Goal: Task Accomplishment & Management: Use online tool/utility

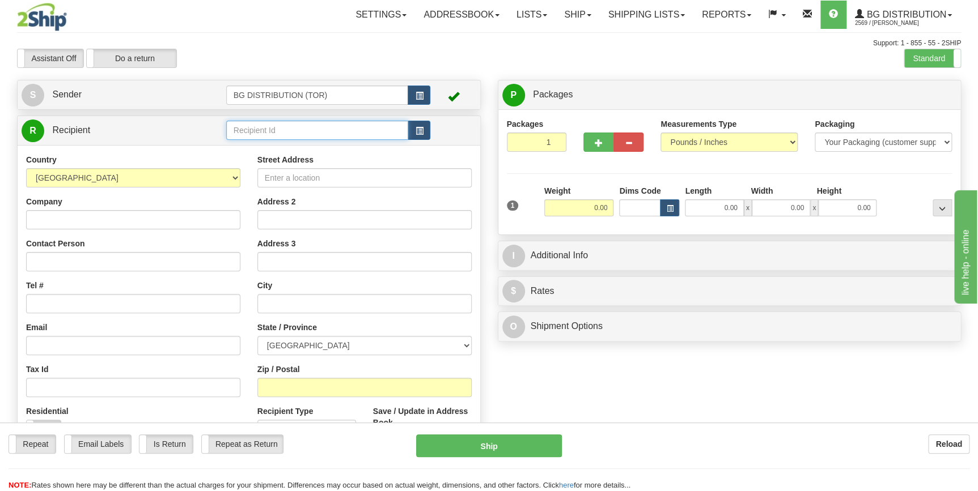
click at [303, 137] on input "text" at bounding box center [317, 130] width 182 height 19
click at [286, 148] on div "60837" at bounding box center [314, 148] width 171 height 12
type input "60837"
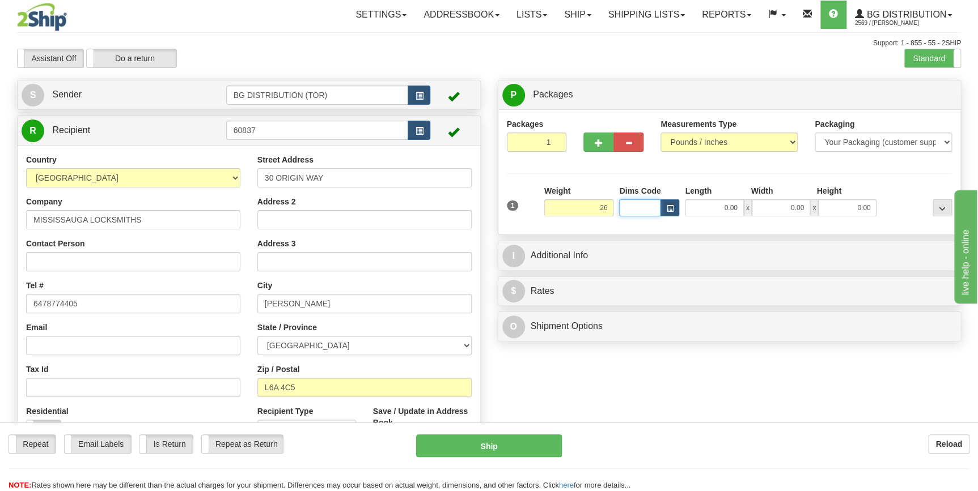
type input "26.00"
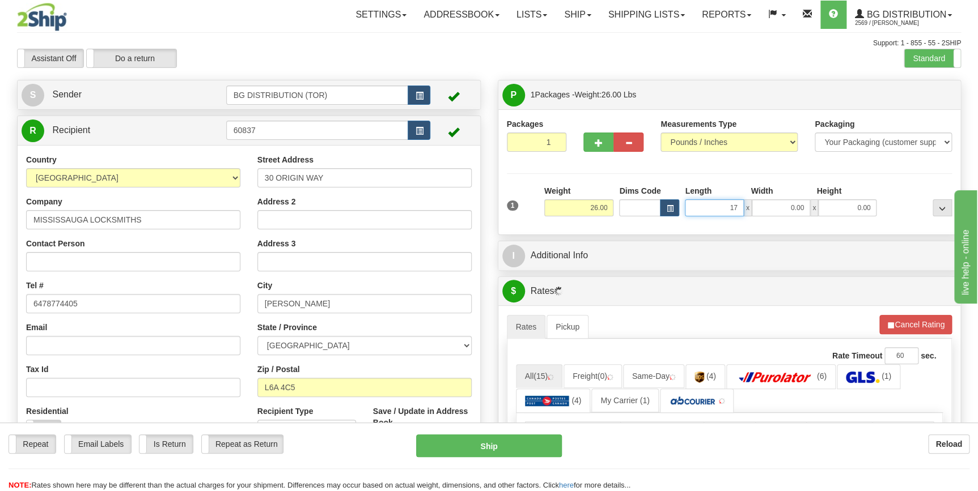
type input "17.00"
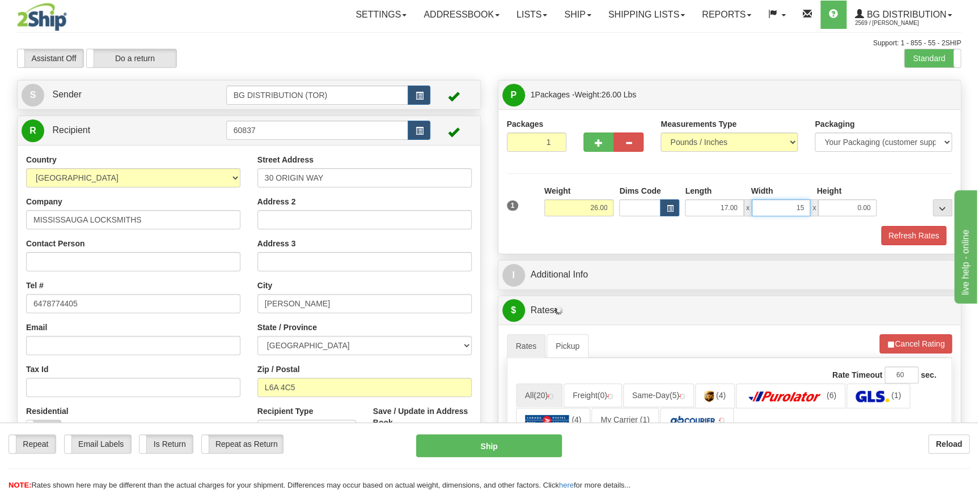
type input "15.00"
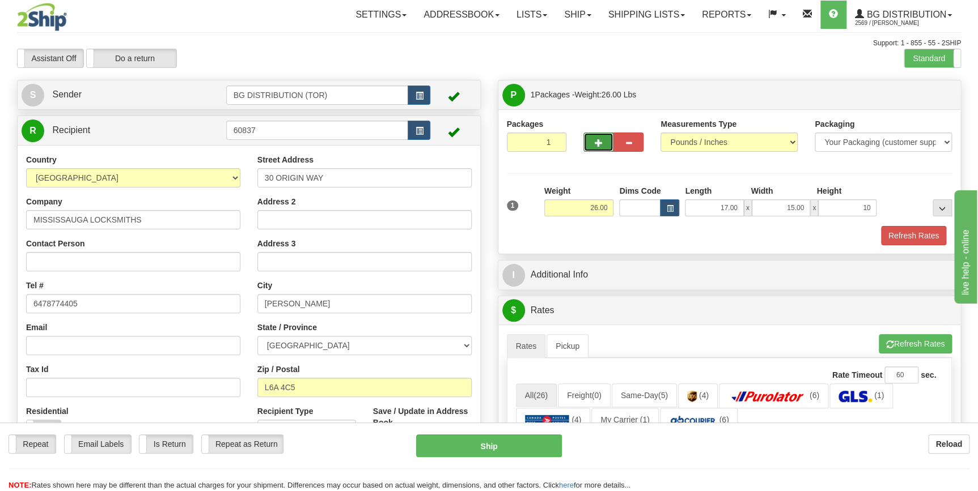
type input "10.00"
click at [587, 138] on button "button" at bounding box center [598, 142] width 30 height 19
type input "2"
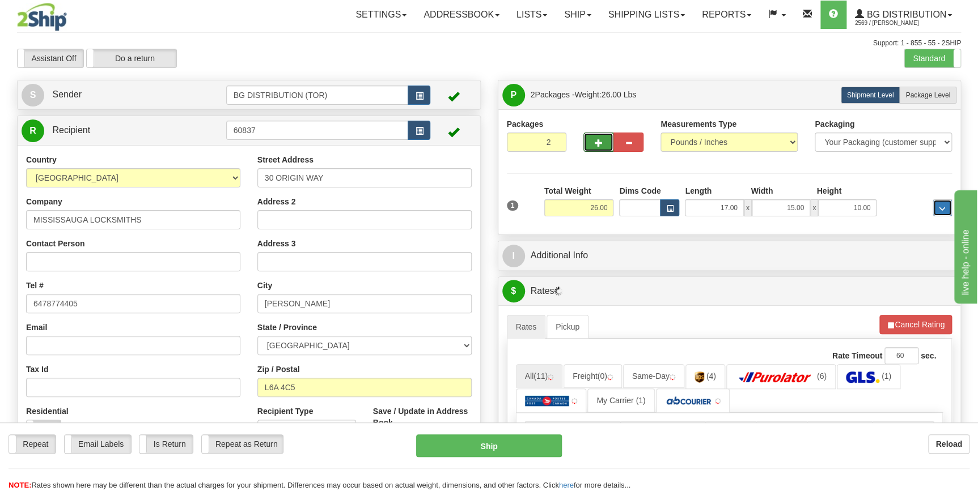
click at [940, 207] on span "..." at bounding box center [942, 209] width 7 height 6
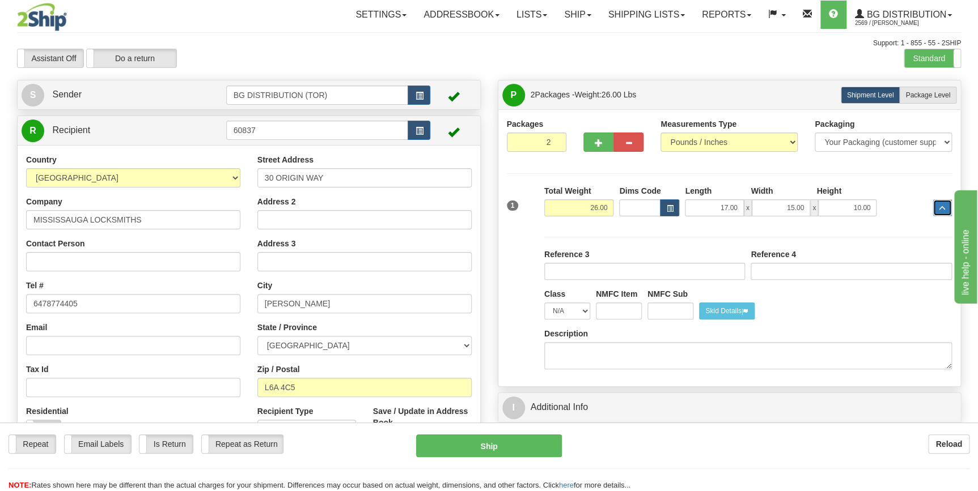
click at [940, 207] on span "..." at bounding box center [942, 209] width 7 height 6
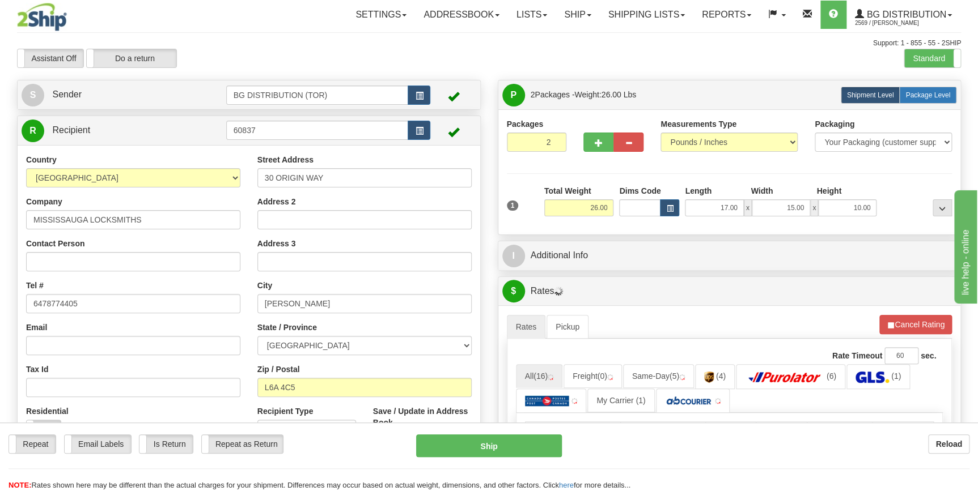
click at [936, 95] on span "Package Level" at bounding box center [927, 95] width 45 height 8
radio input "true"
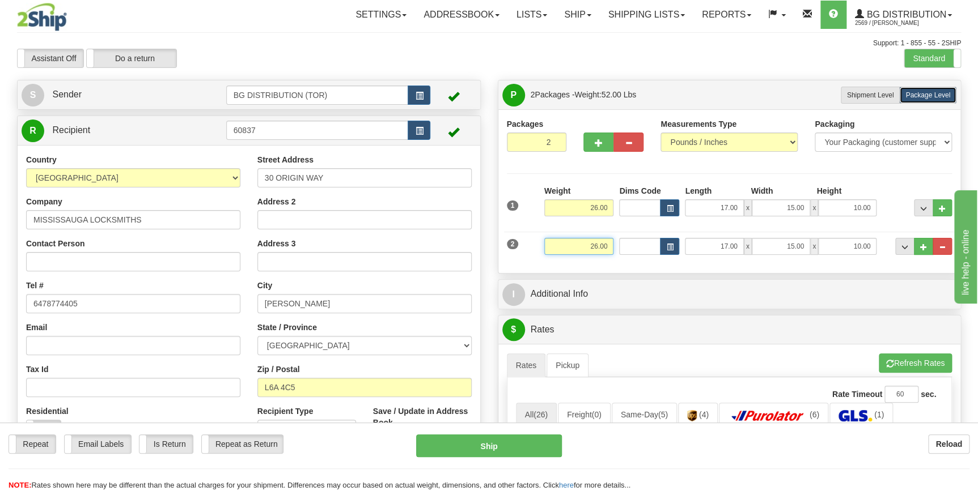
click at [584, 243] on input "26.00" at bounding box center [579, 246] width 70 height 17
type input "41.00"
click button "Delete" at bounding box center [0, 0] width 0 height 0
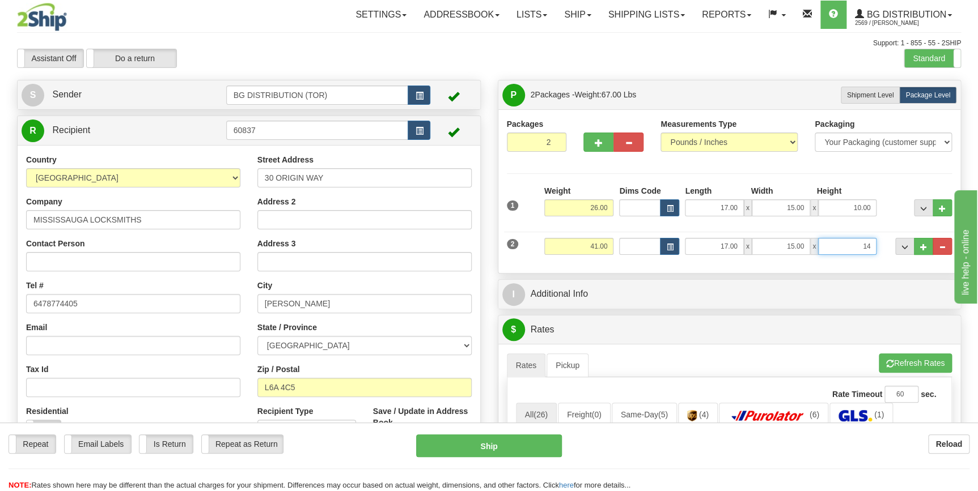
type input "14.00"
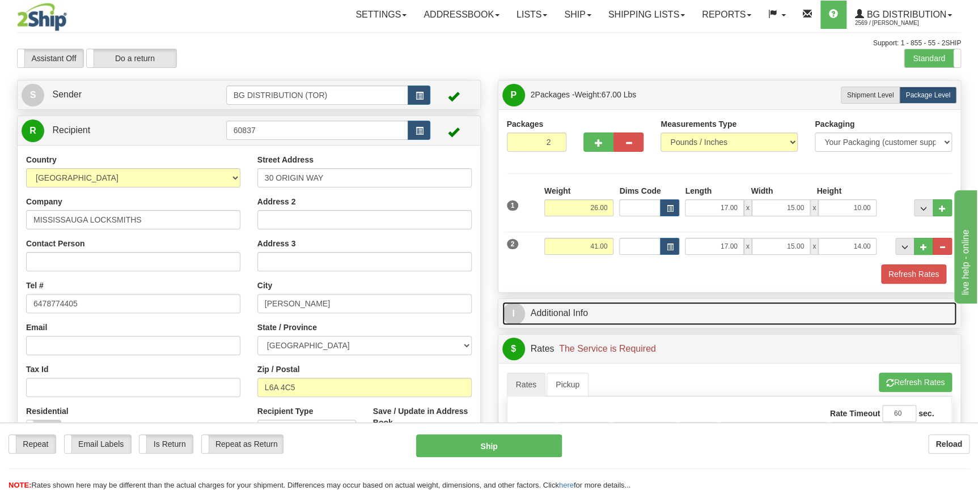
click at [572, 319] on link "I Additional Info" at bounding box center [729, 313] width 455 height 23
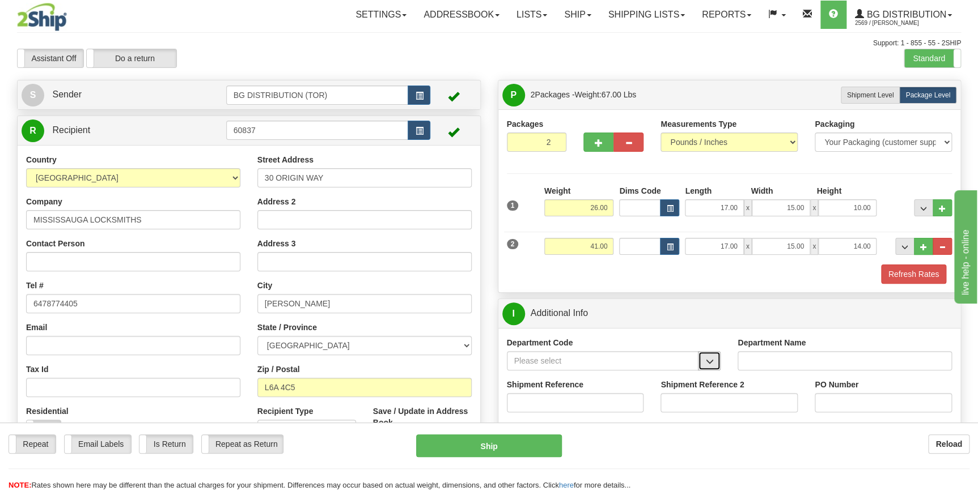
click at [712, 363] on span "button" at bounding box center [709, 361] width 8 height 7
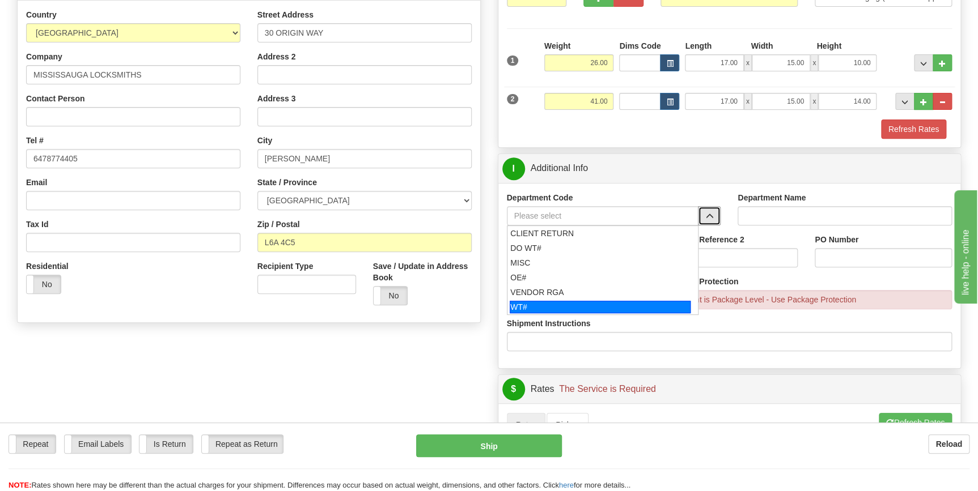
scroll to position [154, 0]
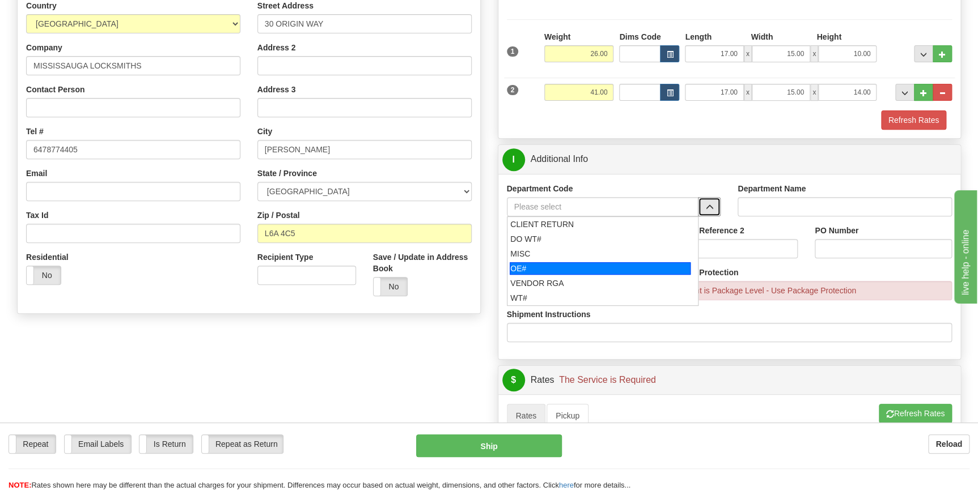
click at [584, 266] on div "OE#" at bounding box center [600, 268] width 181 height 12
type input "OE#"
type input "ORDERS"
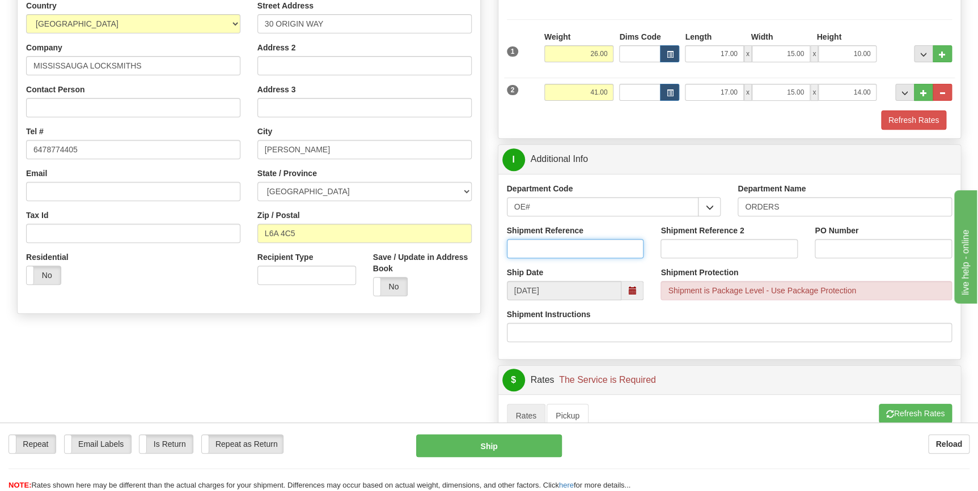
click at [575, 243] on input "Shipment Reference" at bounding box center [575, 248] width 137 height 19
type input "70182875-00"
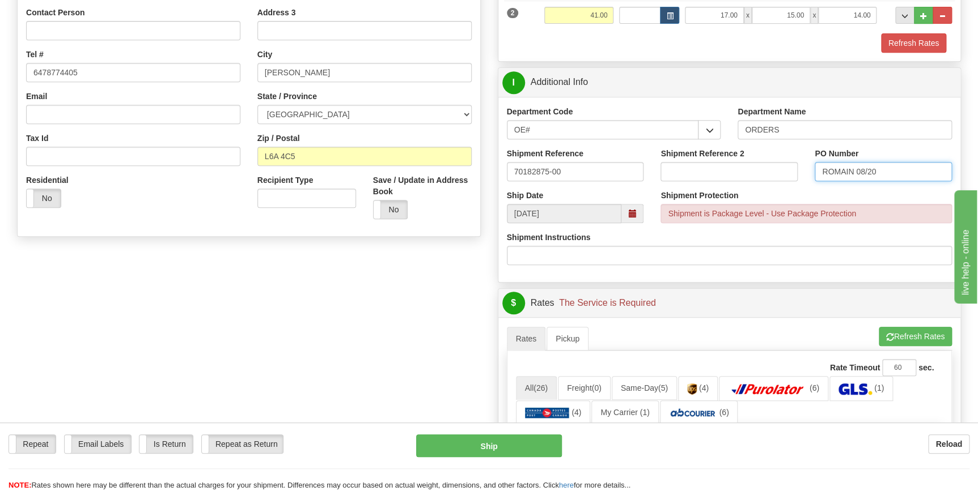
scroll to position [412, 0]
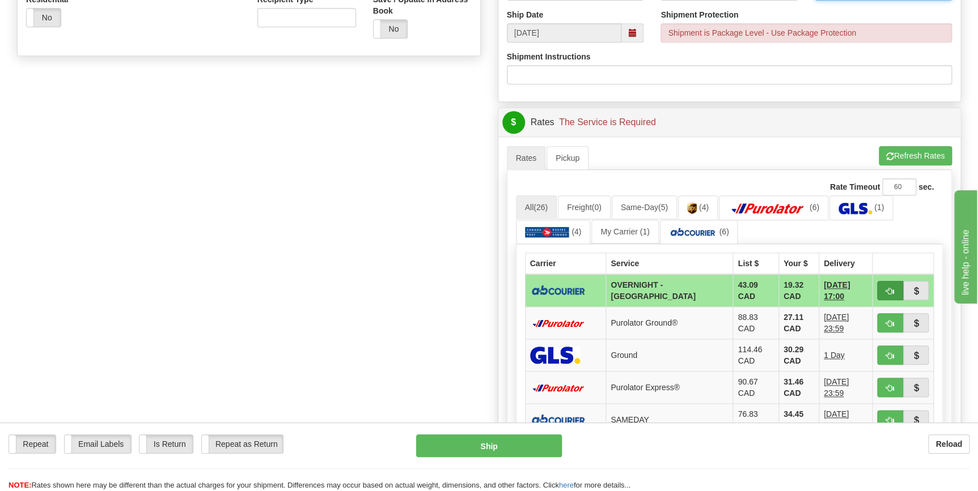
type input "ROMAIN 08/20"
click at [884, 286] on button "button" at bounding box center [890, 290] width 26 height 19
type input "4"
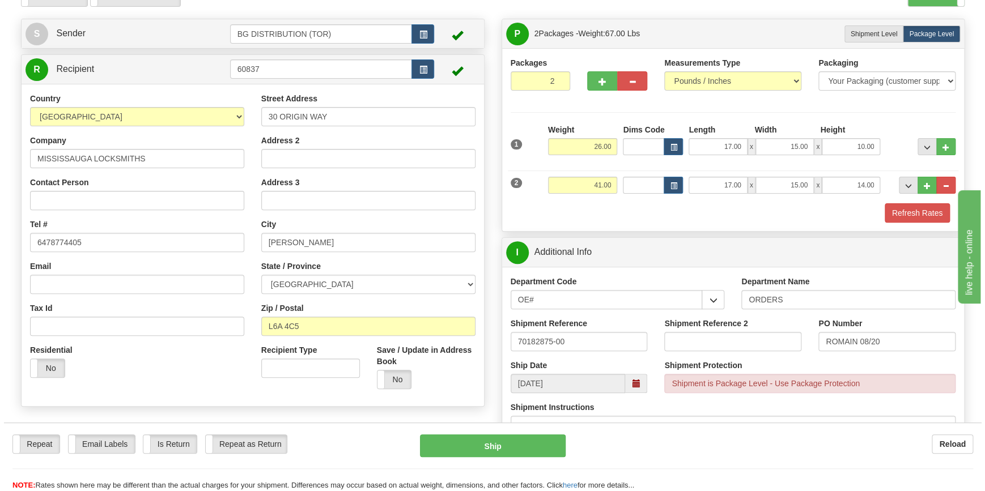
scroll to position [51, 0]
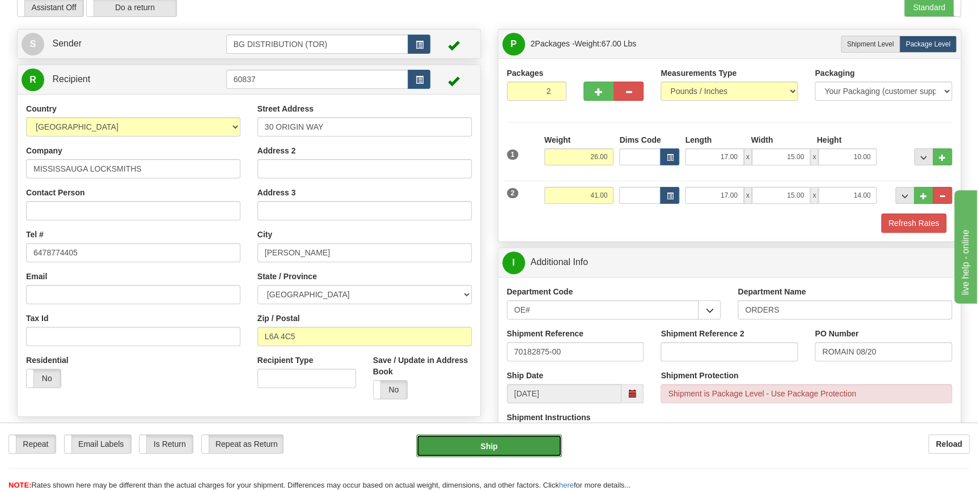
click at [483, 452] on button "Ship" at bounding box center [489, 446] width 146 height 23
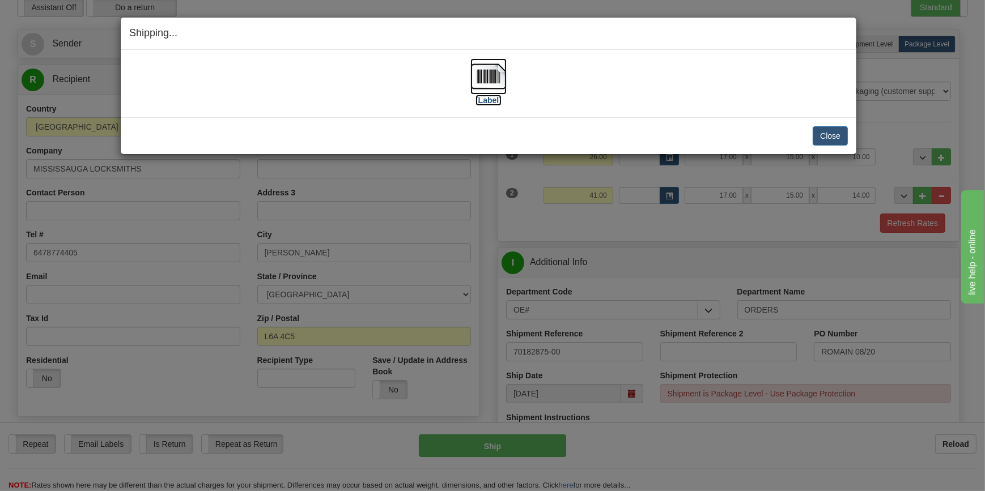
click at [496, 100] on label "[Label]" at bounding box center [489, 100] width 26 height 11
click at [820, 134] on button "Close" at bounding box center [830, 135] width 35 height 19
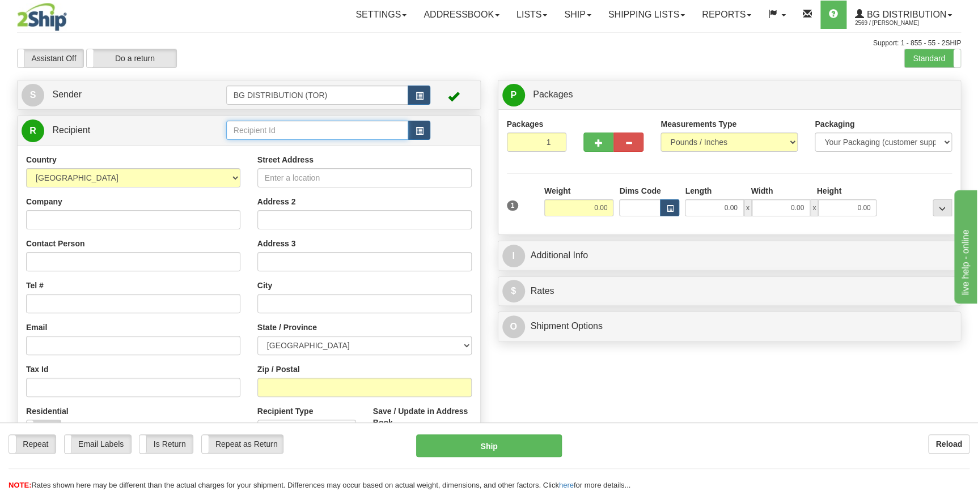
click at [248, 137] on input "text" at bounding box center [317, 130] width 182 height 19
click at [252, 142] on div "60173" at bounding box center [314, 148] width 171 height 12
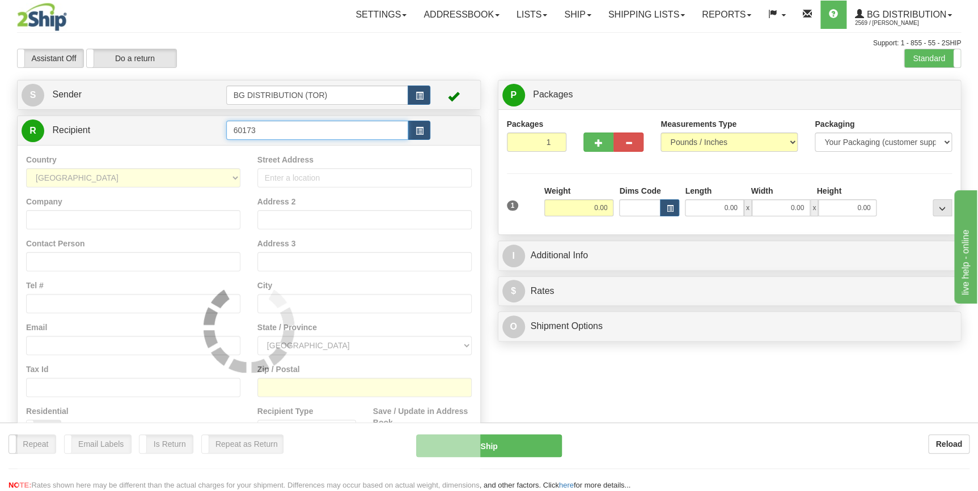
type input "60173"
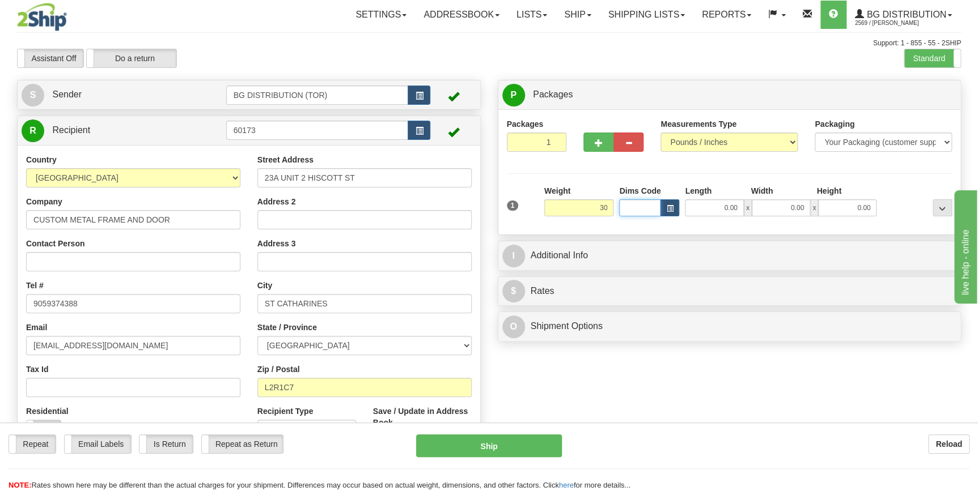
type input "30.00"
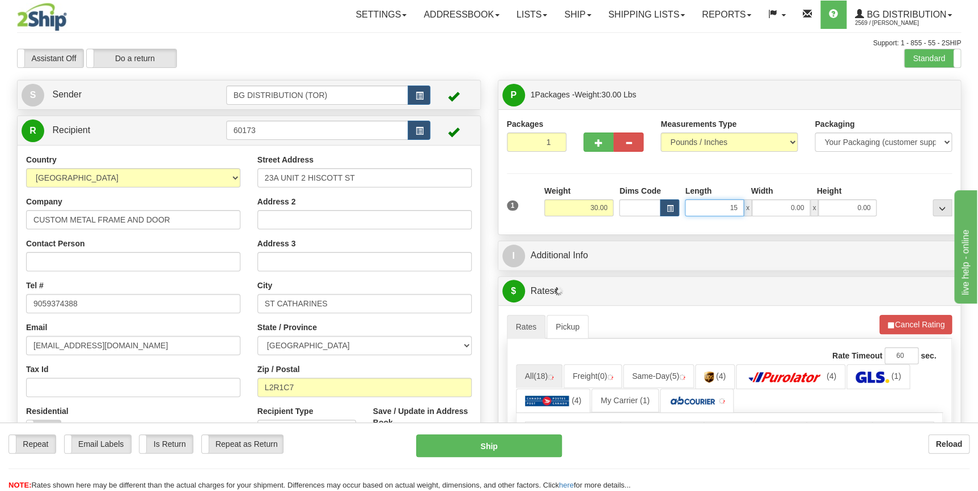
type input "15.00"
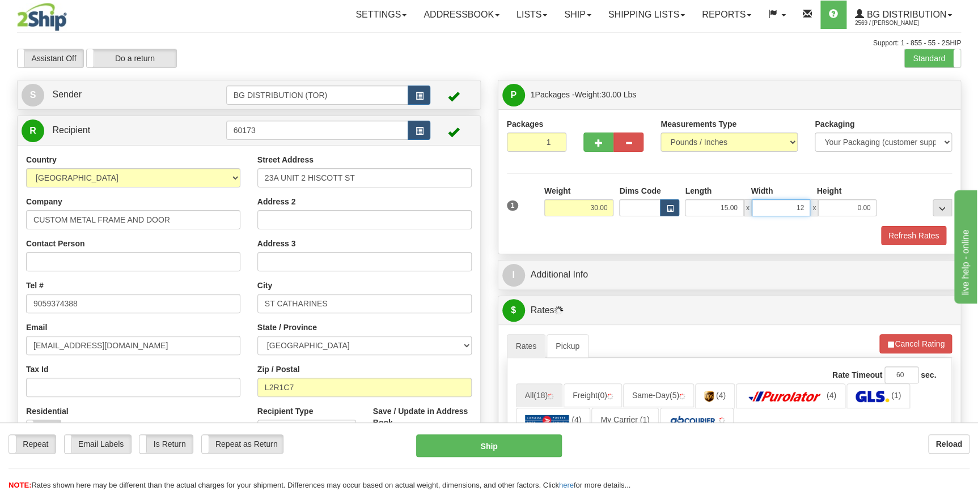
type input "12.00"
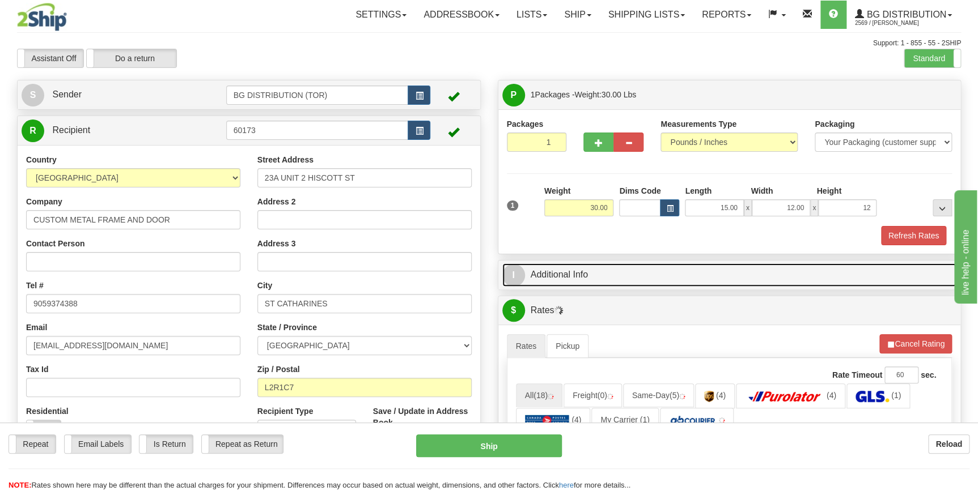
type input "12.00"
click at [593, 267] on link "I Additional Info" at bounding box center [729, 275] width 455 height 23
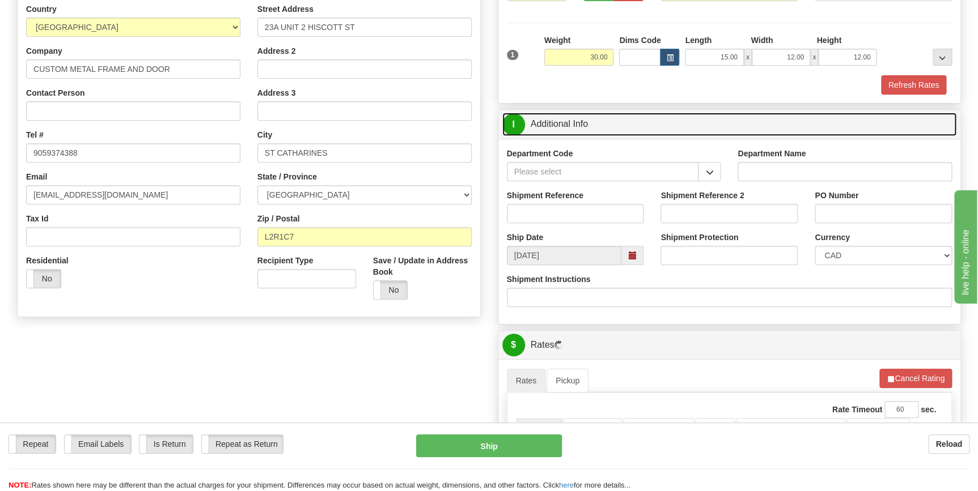
scroll to position [154, 0]
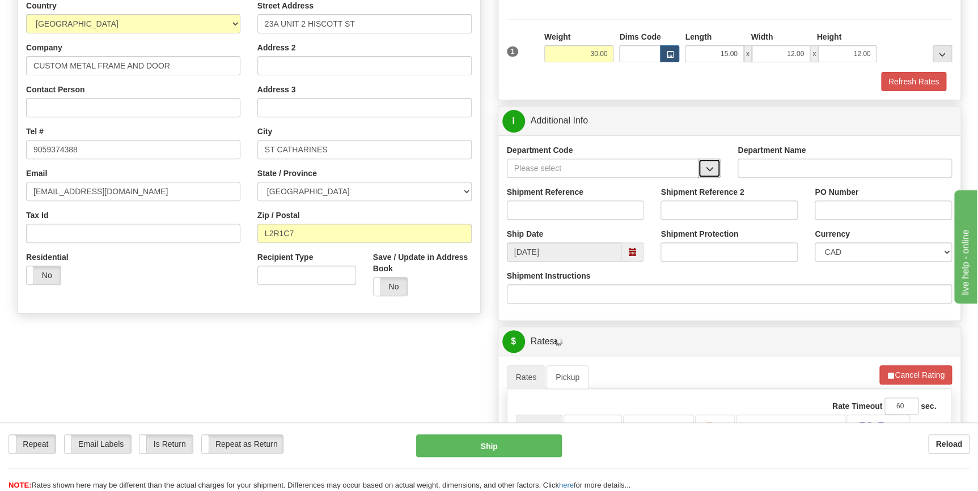
click at [711, 167] on span "button" at bounding box center [709, 168] width 8 height 7
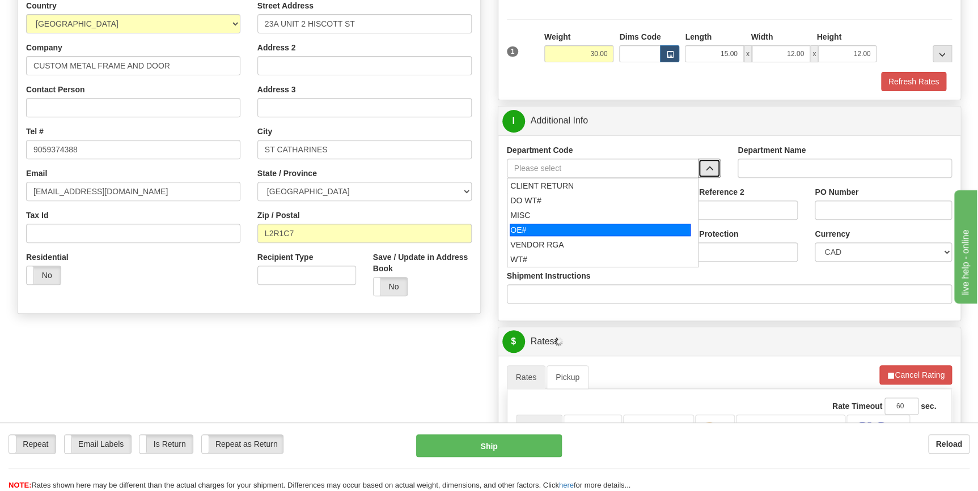
click at [618, 228] on div "OE#" at bounding box center [600, 230] width 181 height 12
type input "OE#"
type input "ORDERS"
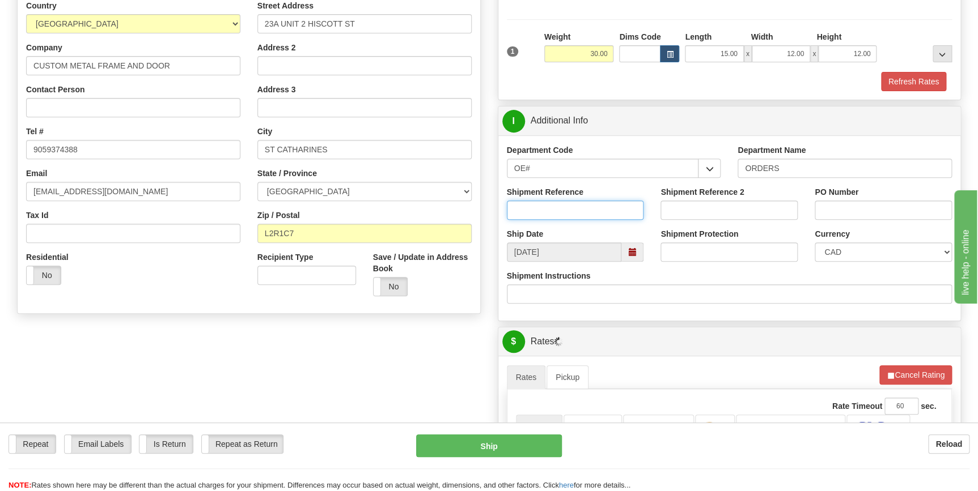
click at [560, 208] on input "Shipment Reference" at bounding box center [575, 210] width 137 height 19
type input "70184024-01"
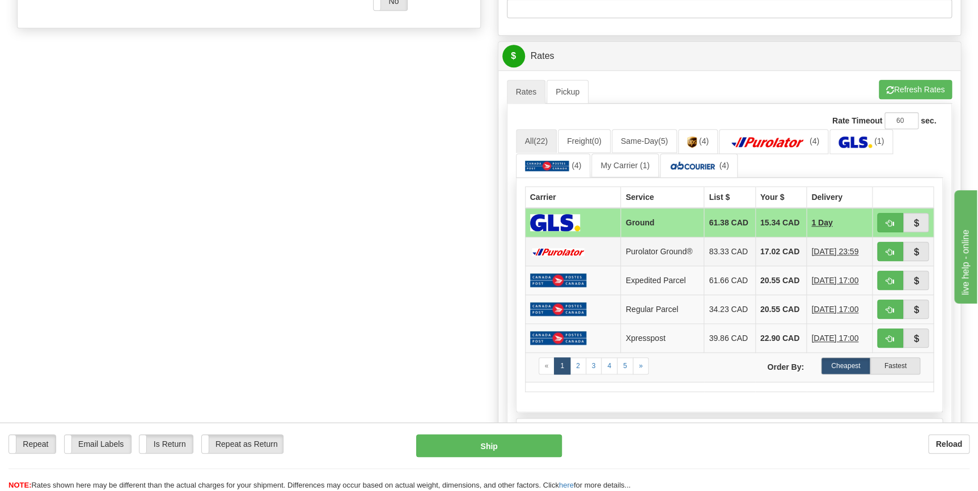
scroll to position [515, 0]
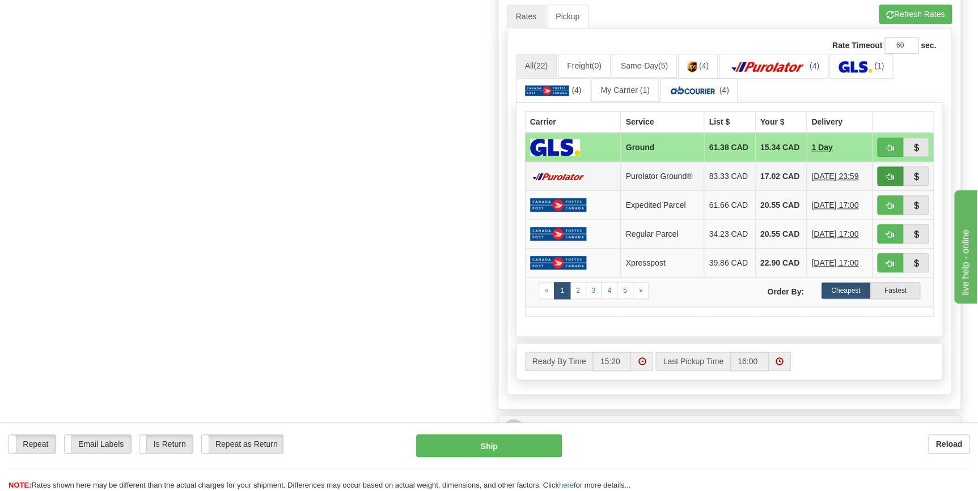
type input "4863BG-J"
click at [878, 181] on button "button" at bounding box center [890, 176] width 26 height 19
type input "260"
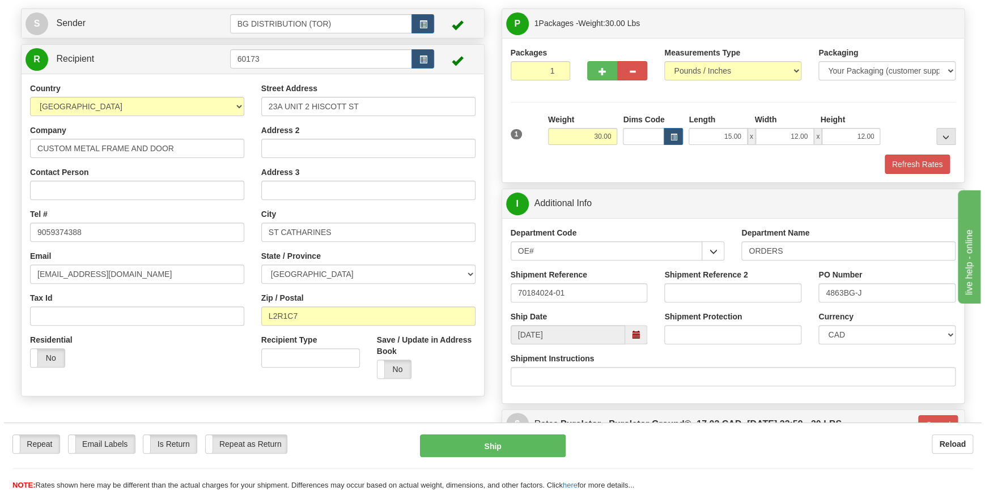
scroll to position [60, 0]
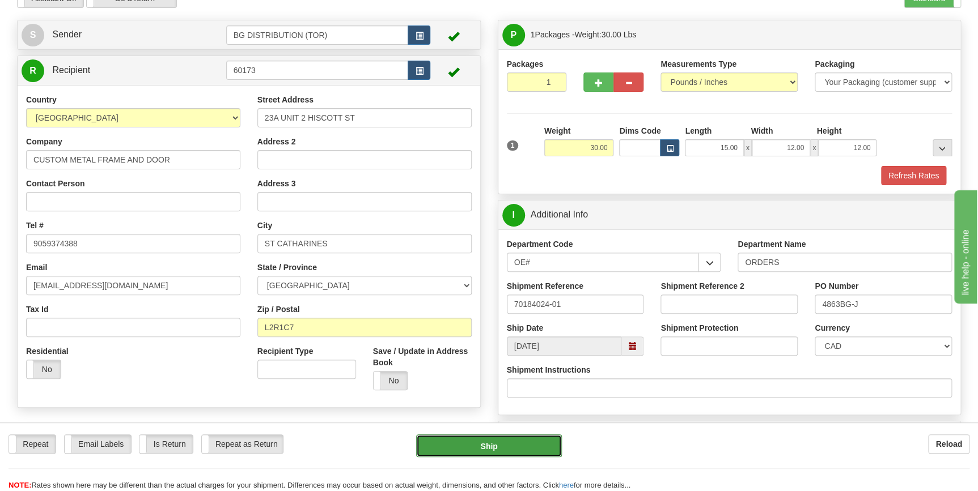
click at [482, 446] on button "Ship" at bounding box center [489, 446] width 146 height 23
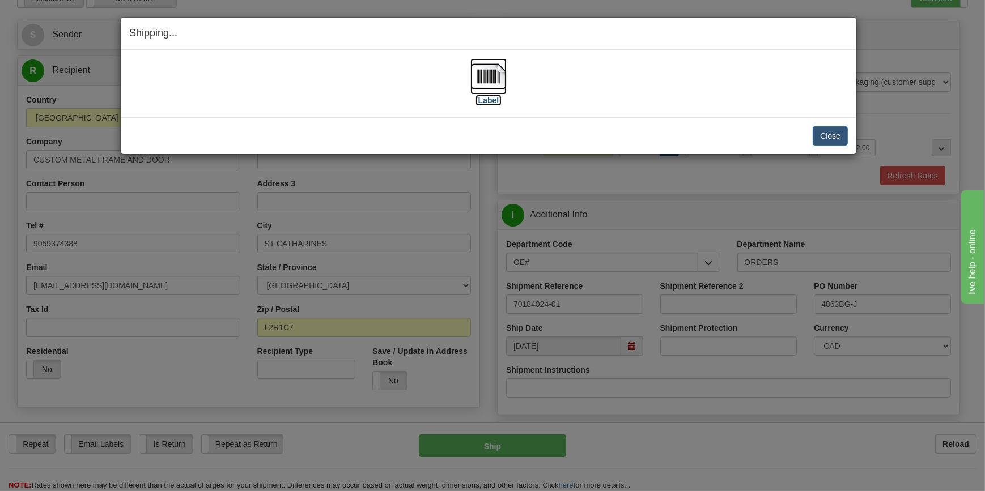
click at [482, 96] on label "[Label]" at bounding box center [489, 100] width 26 height 11
click at [830, 130] on button "Close" at bounding box center [830, 135] width 35 height 19
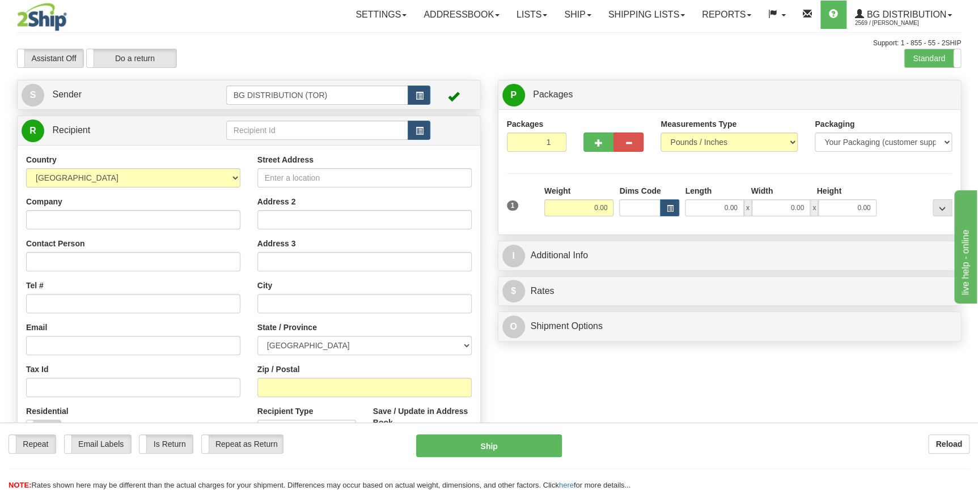
click at [312, 141] on td at bounding box center [328, 130] width 205 height 23
click at [312, 135] on input "text" at bounding box center [317, 130] width 182 height 19
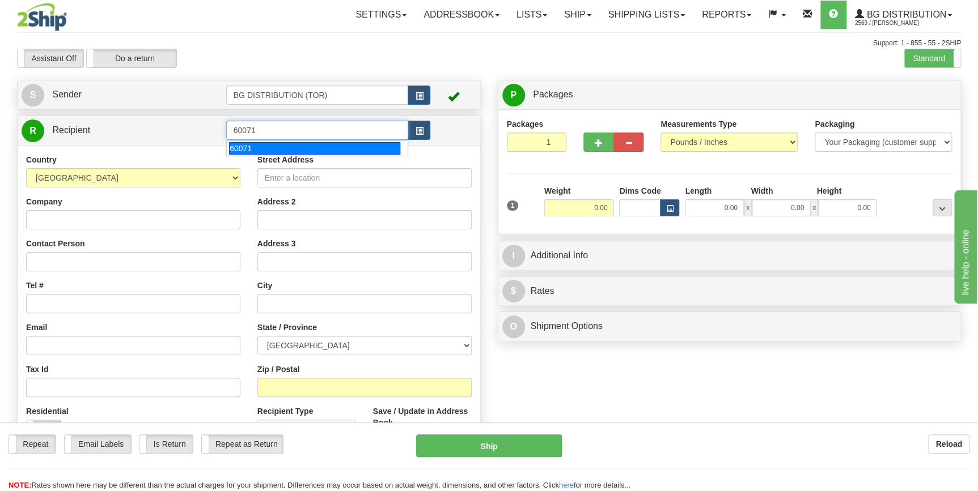
click at [309, 142] on div "60071" at bounding box center [314, 148] width 171 height 12
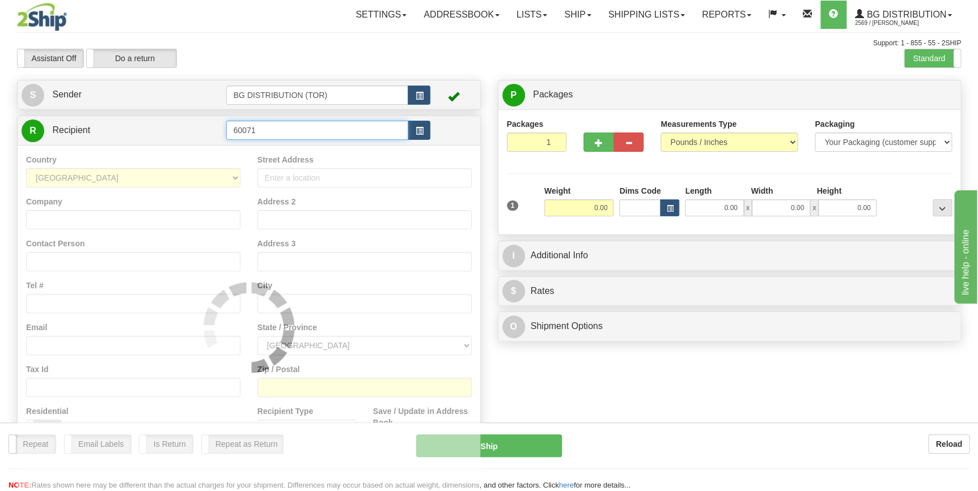
type input "60071"
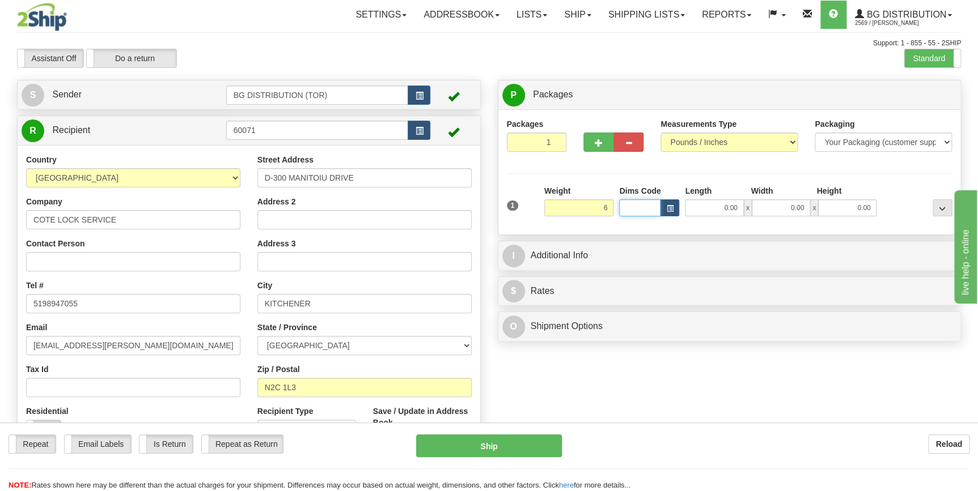
type input "6.00"
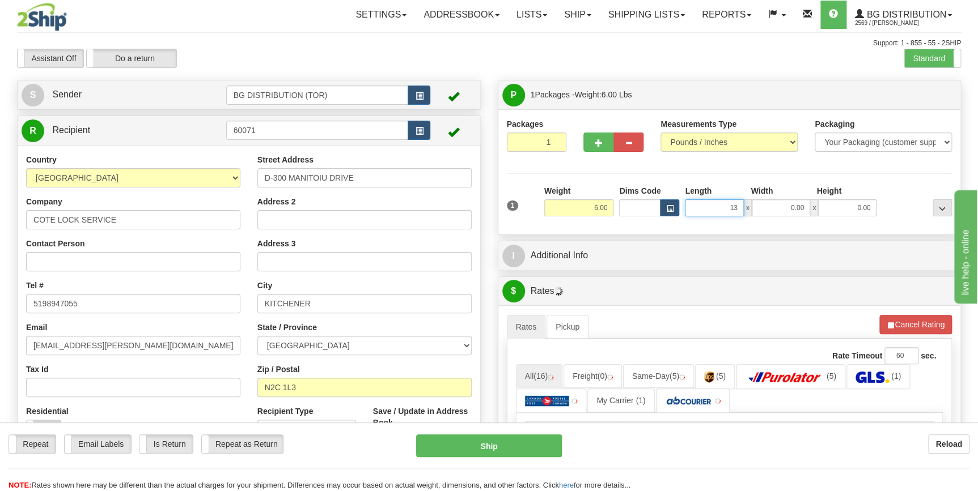
type input "13.00"
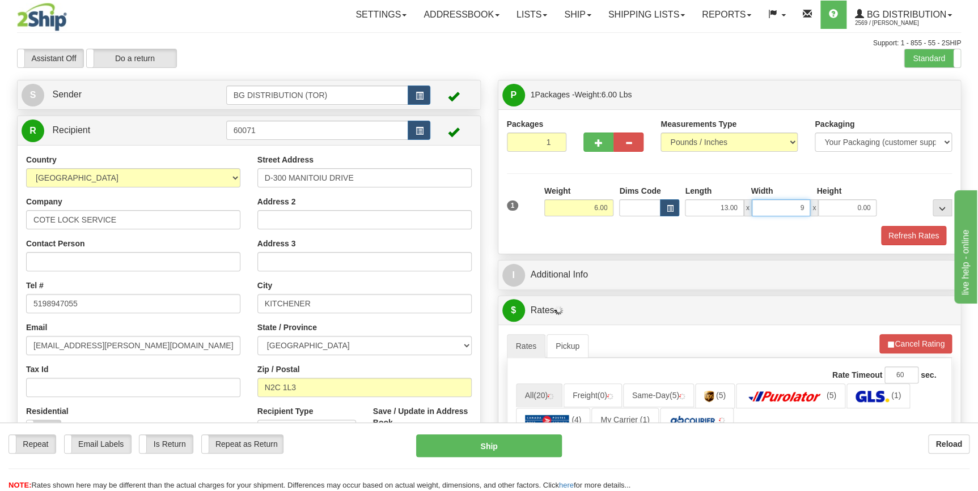
type input "9.00"
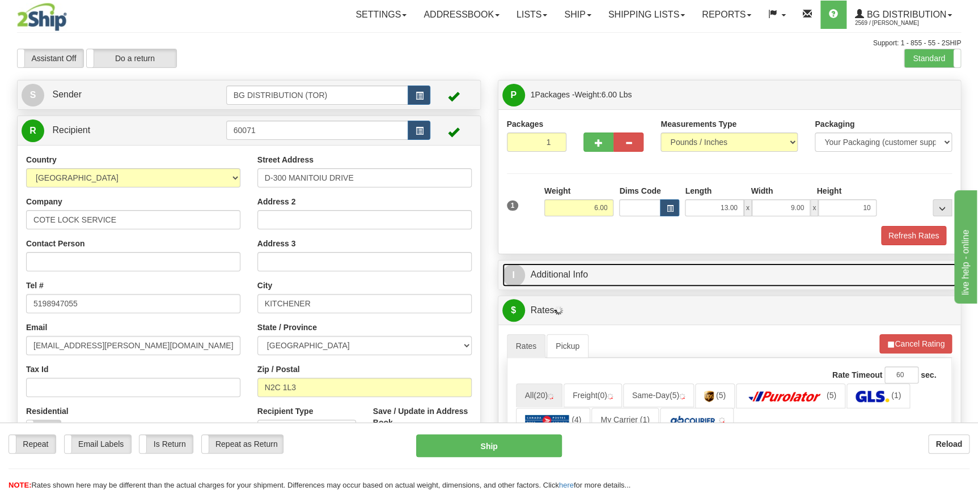
type input "10.00"
click at [619, 286] on link "I Additional Info" at bounding box center [729, 275] width 455 height 23
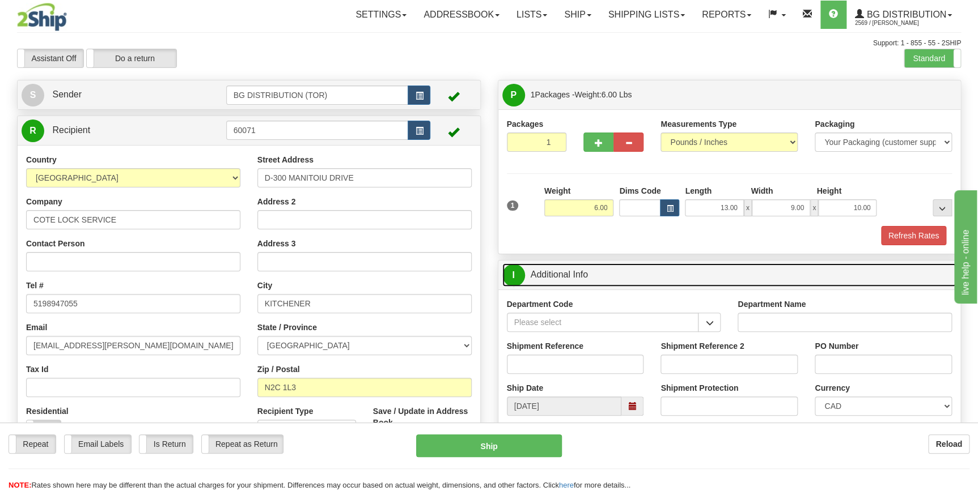
scroll to position [154, 0]
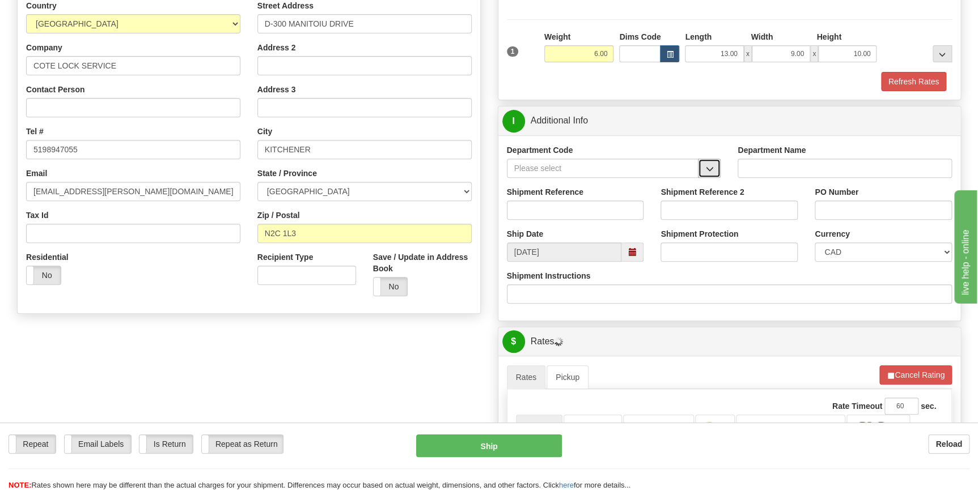
click at [714, 173] on button "button" at bounding box center [709, 168] width 23 height 19
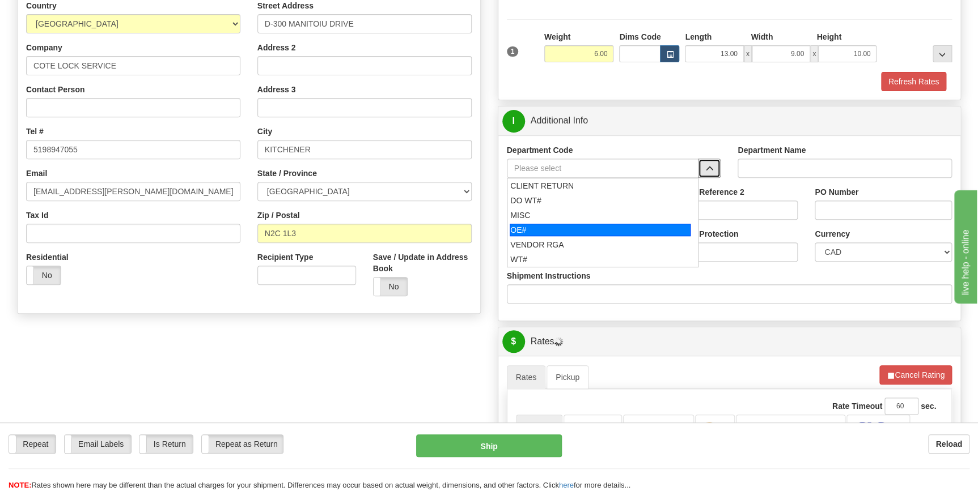
click at [632, 234] on div "OE#" at bounding box center [600, 230] width 181 height 12
type input "OE#"
type input "ORDERS"
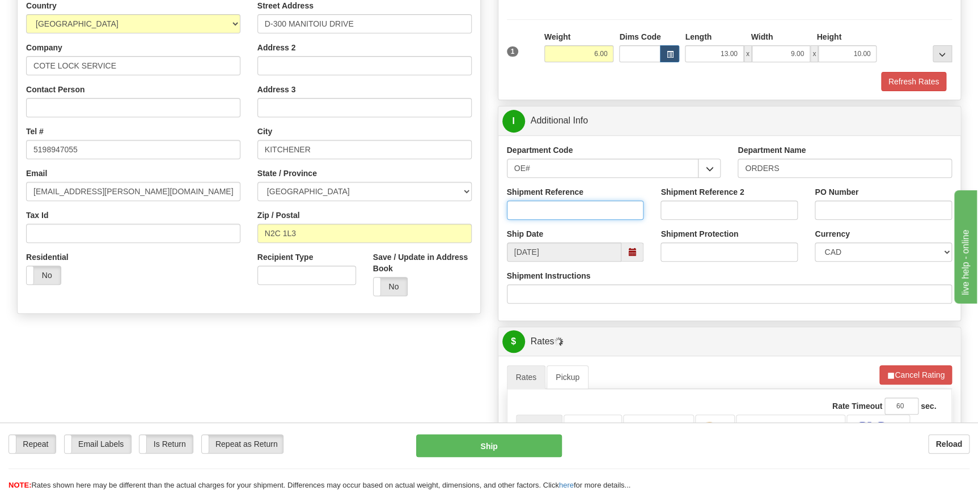
click at [599, 207] on input "Shipment Reference" at bounding box center [575, 210] width 137 height 19
type input "70180993-00"
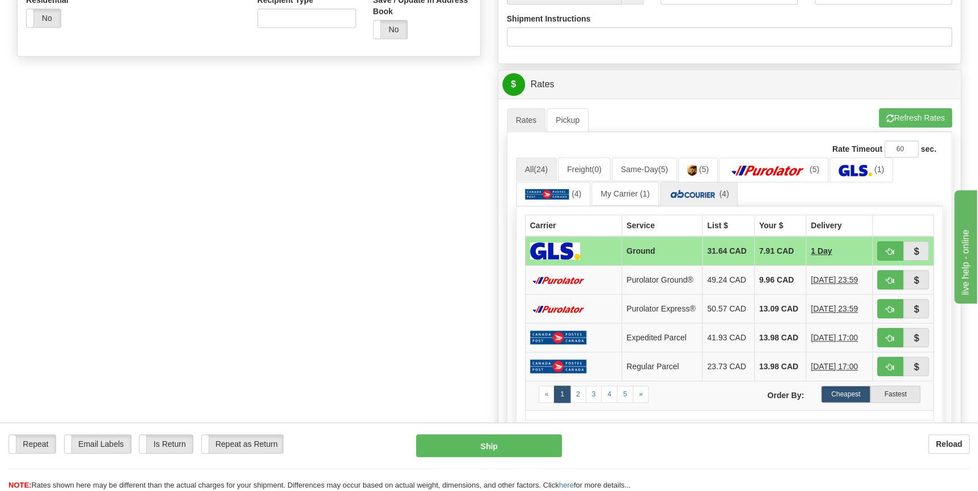
scroll to position [412, 0]
type input "justin 080525"
click at [894, 278] on button "button" at bounding box center [890, 279] width 26 height 19
type input "260"
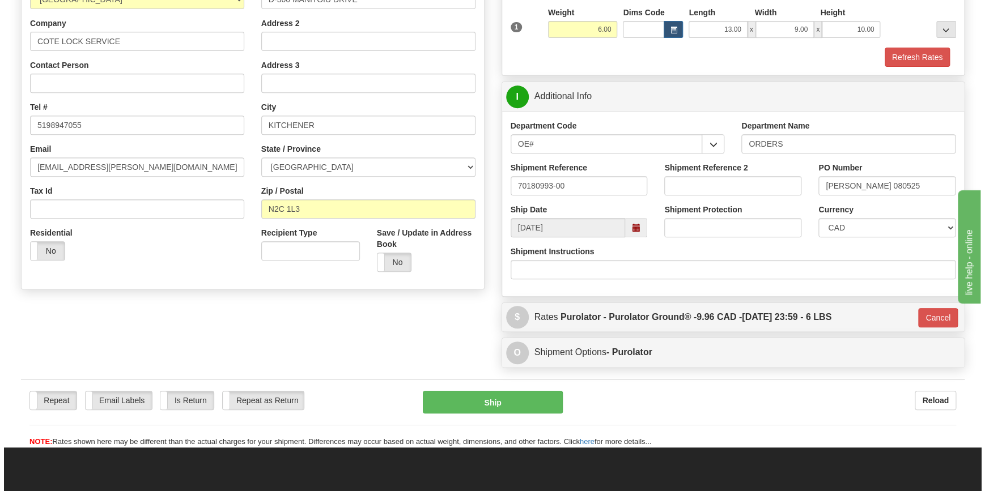
scroll to position [257, 0]
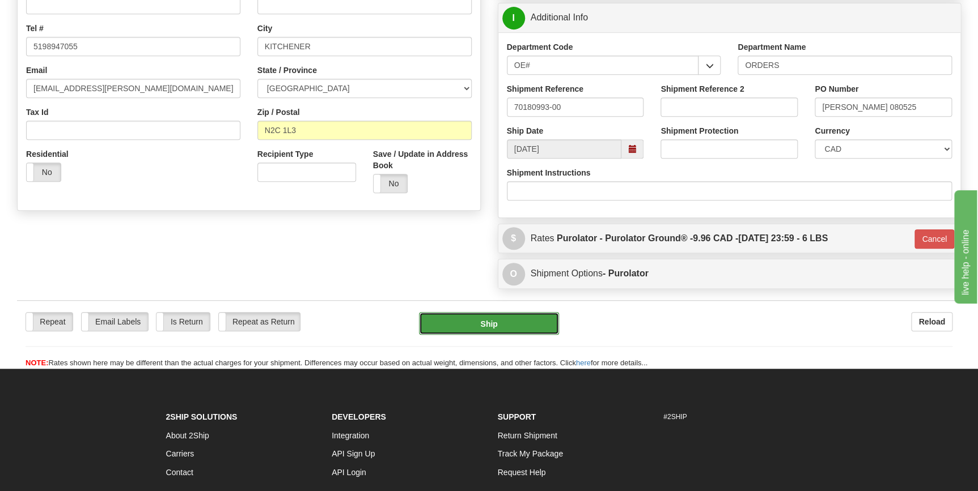
click at [512, 325] on button "Ship" at bounding box center [489, 323] width 140 height 23
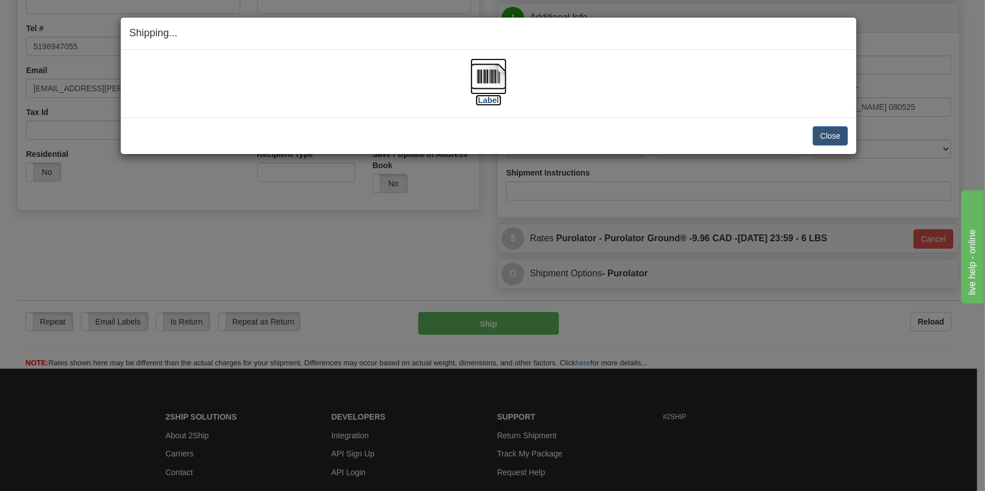
click at [483, 101] on label "[Label]" at bounding box center [489, 100] width 26 height 11
